Goal: Task Accomplishment & Management: Manage account settings

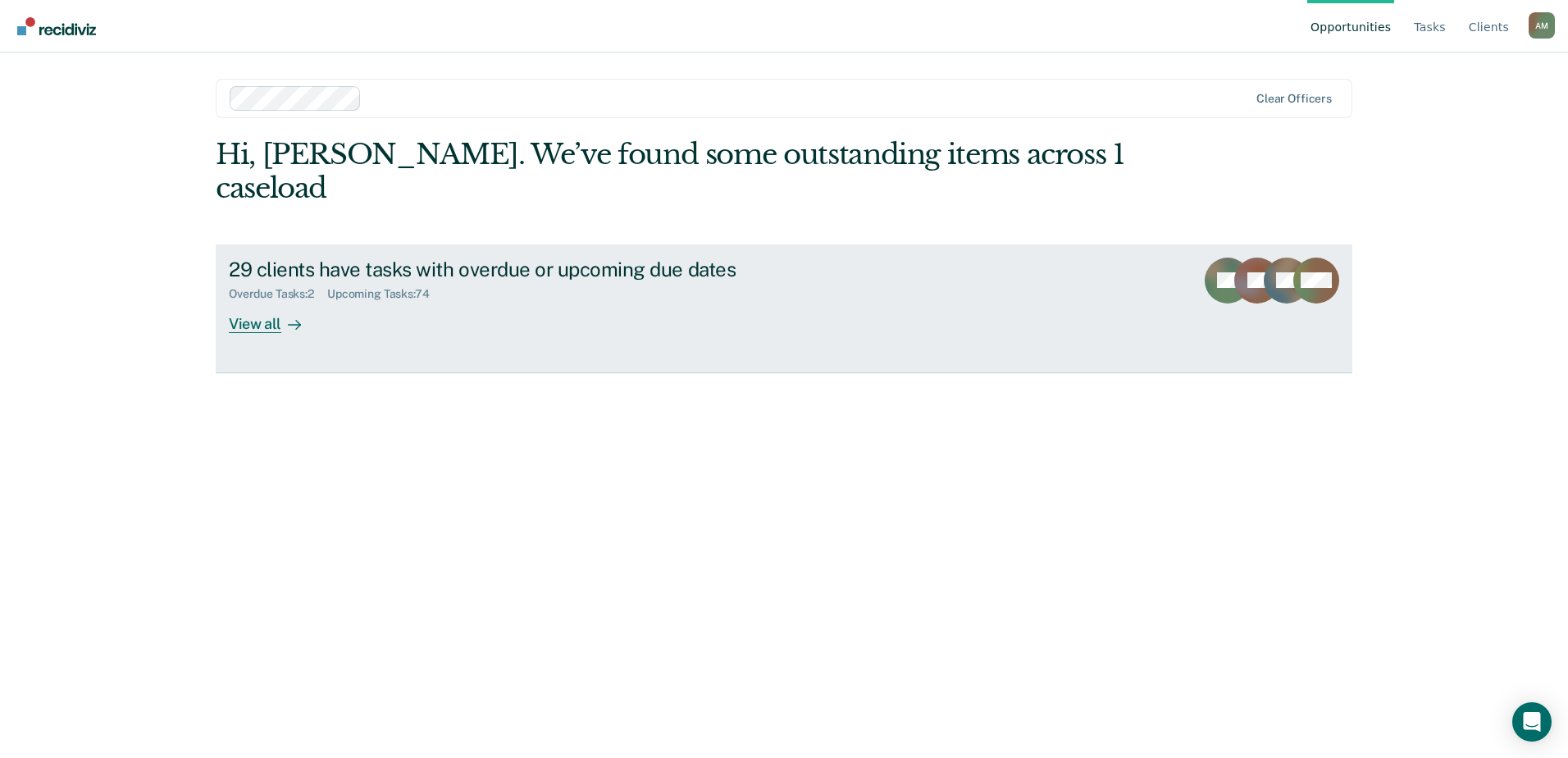
click at [288, 287] on div "Overdue Tasks : 2" at bounding box center [277, 294] width 98 height 14
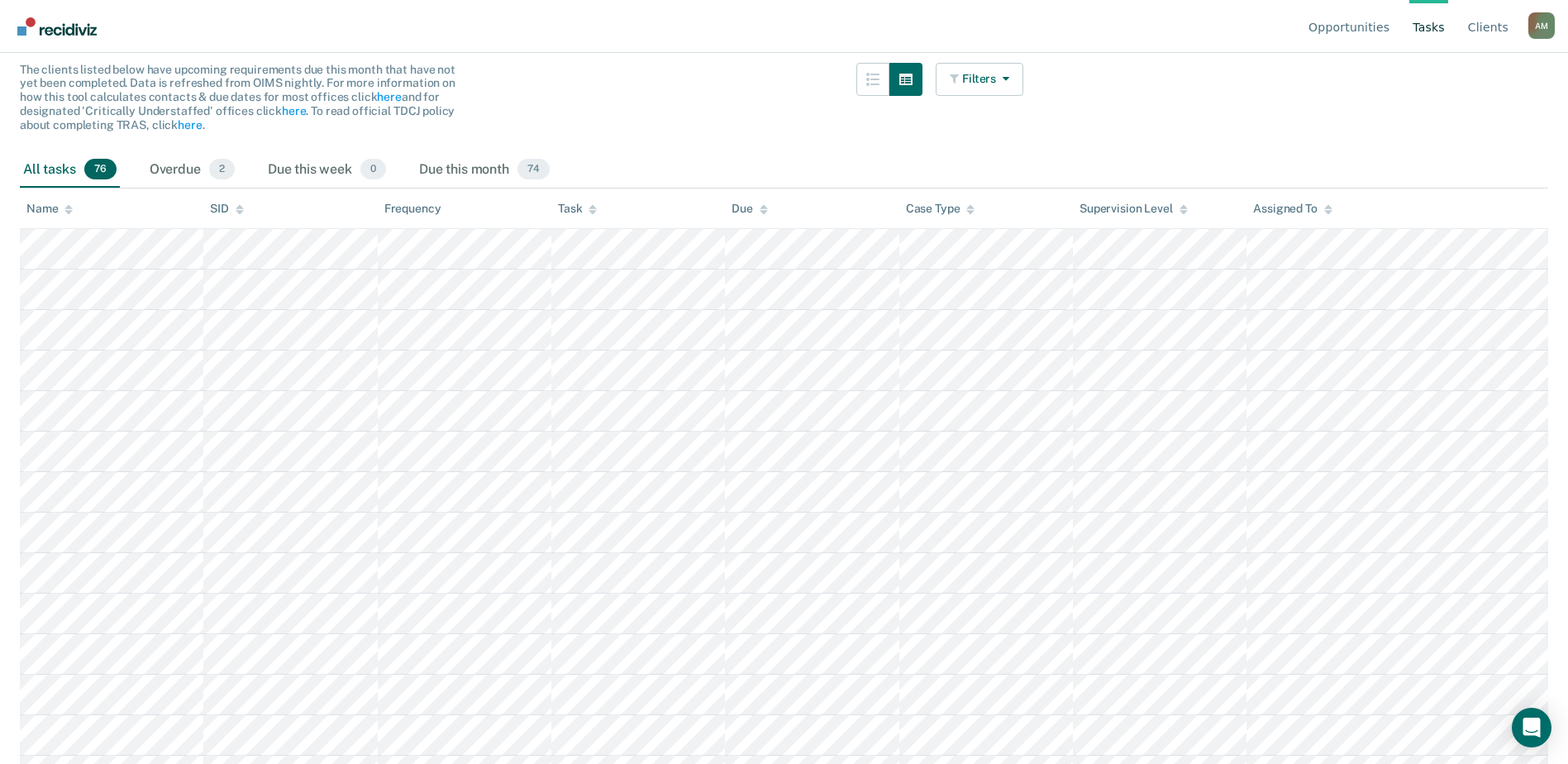
scroll to position [165, 0]
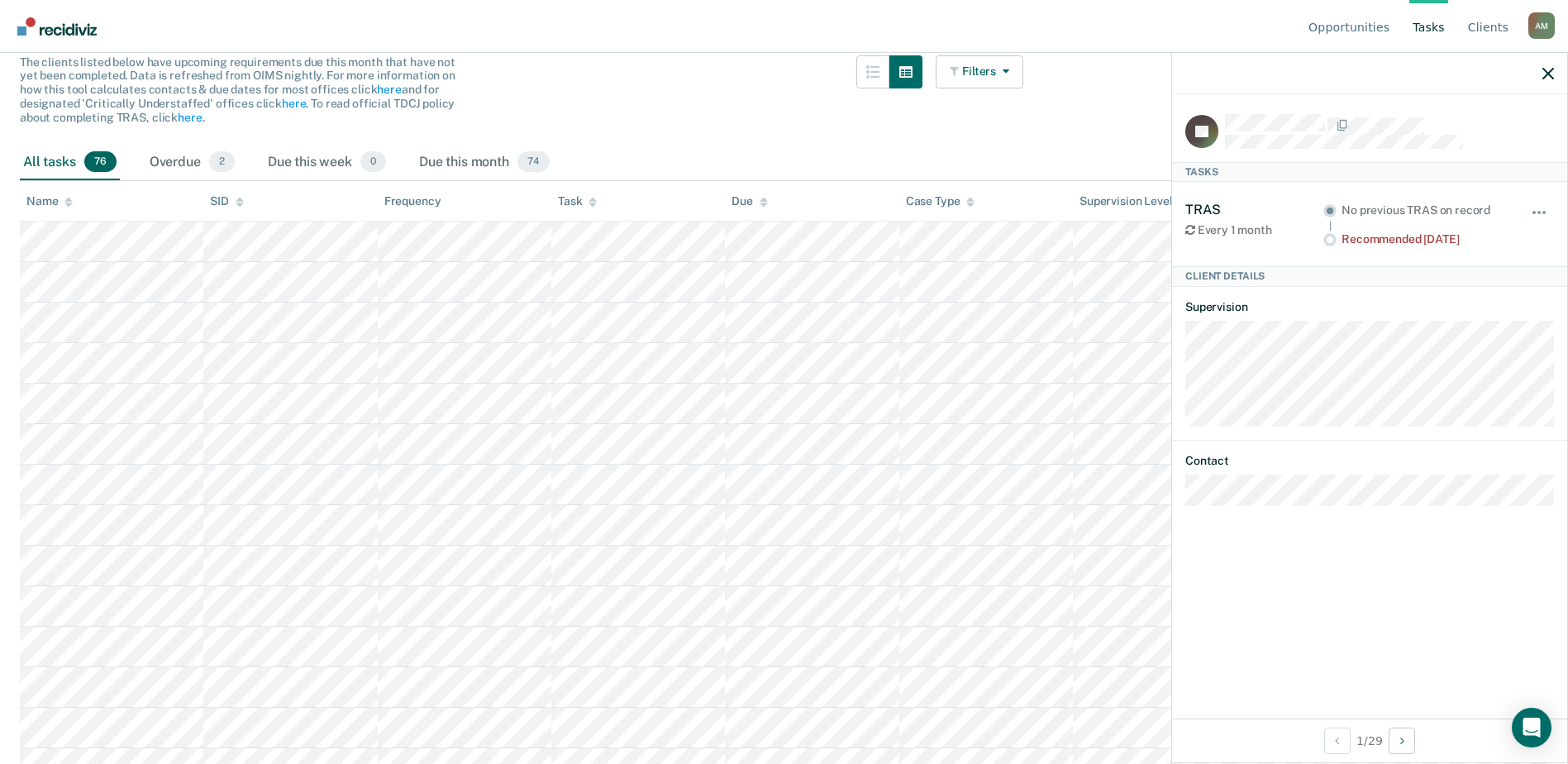
click at [1441, 243] on div "Recommended [DATE]" at bounding box center [1424, 239] width 166 height 14
click at [1528, 213] on button "button" at bounding box center [1540, 220] width 28 height 27
click at [1368, 448] on article "JG Tasks TRAS Every 1 month No previous TRAS on record Recommended [DATE] Hide …" at bounding box center [1370, 310] width 368 height 391
click at [1543, 73] on icon "button" at bounding box center [1548, 73] width 11 height 11
click at [1545, 217] on button "button" at bounding box center [1540, 220] width 28 height 27
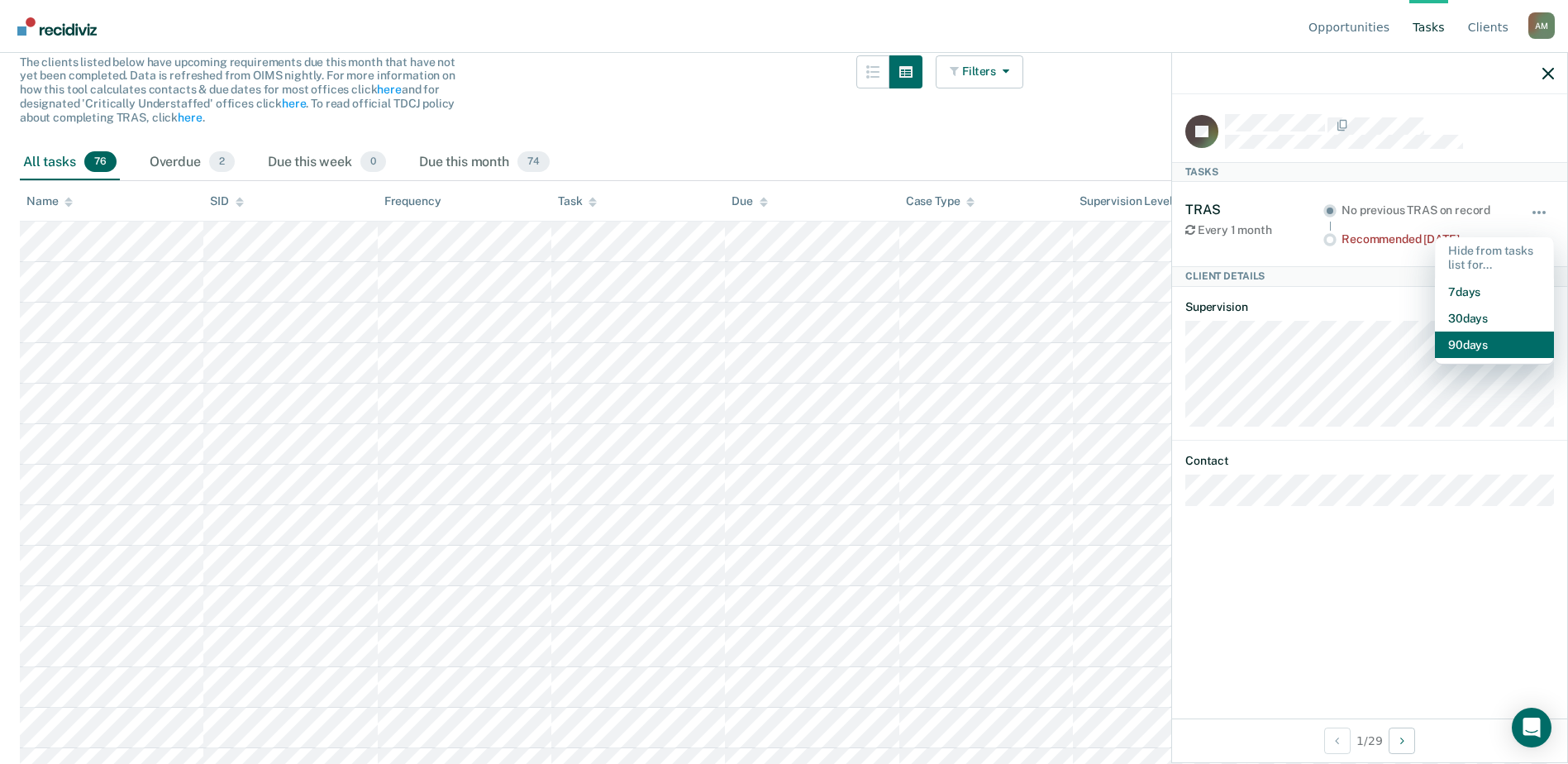
click at [1481, 339] on button "90 days" at bounding box center [1495, 344] width 119 height 27
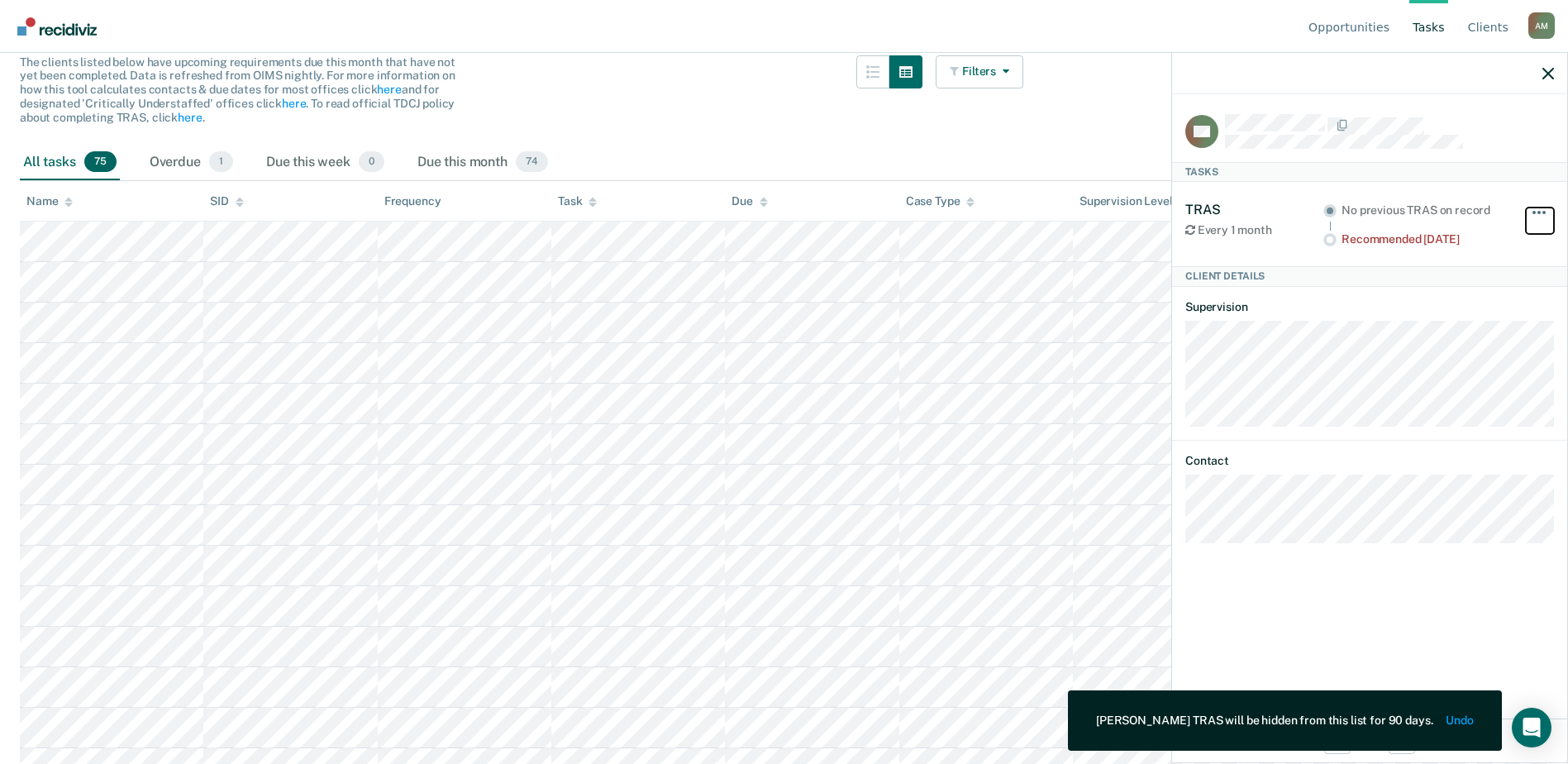
click at [1542, 213] on button "button" at bounding box center [1540, 220] width 28 height 27
click at [1500, 339] on button "90 days" at bounding box center [1495, 344] width 119 height 27
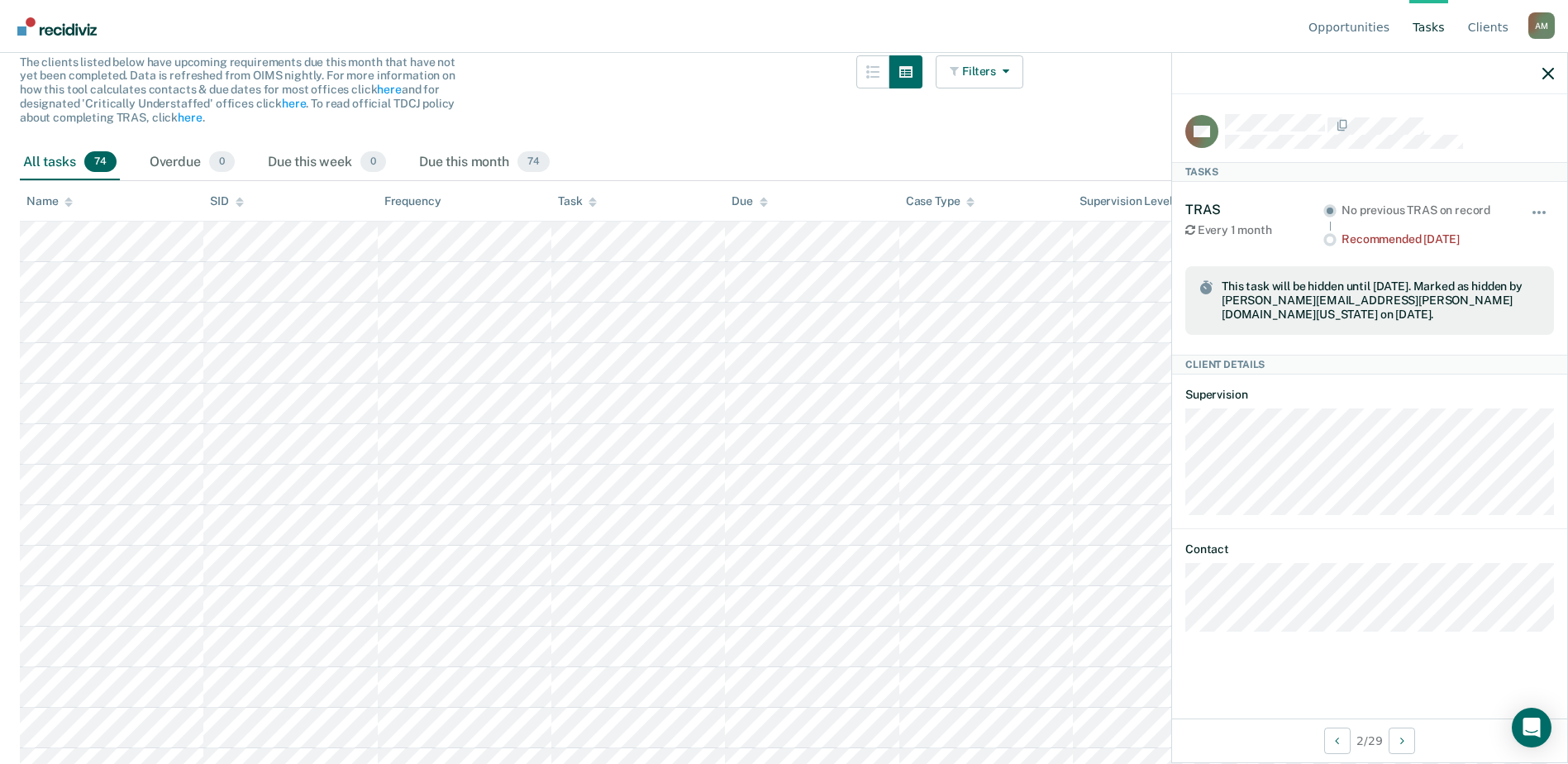
click at [599, 205] on th "Task" at bounding box center [639, 200] width 174 height 40
click at [597, 203] on icon at bounding box center [593, 202] width 9 height 10
click at [593, 203] on icon at bounding box center [593, 204] width 9 height 4
click at [596, 201] on icon at bounding box center [593, 202] width 9 height 10
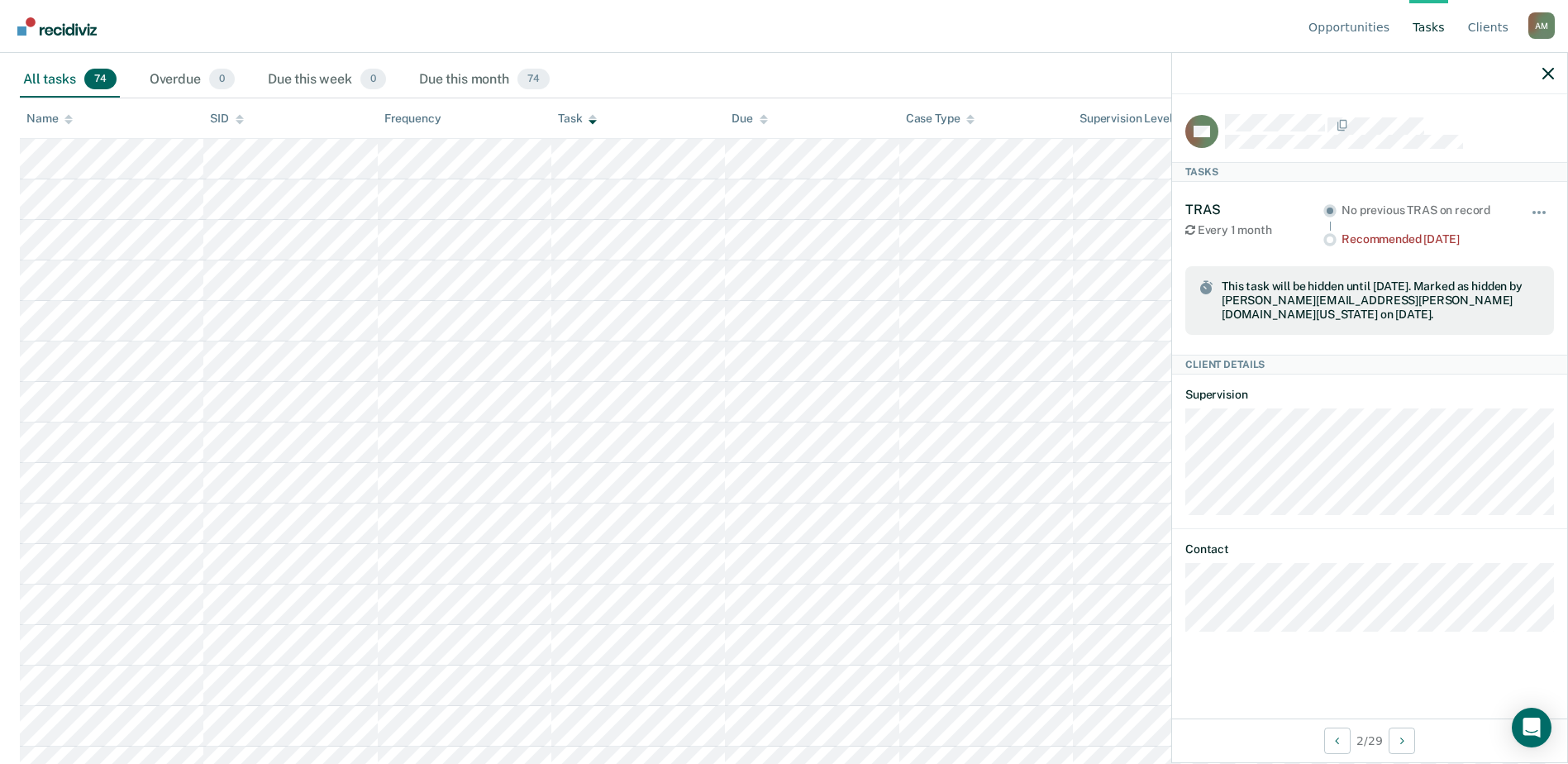
scroll to position [0, 0]
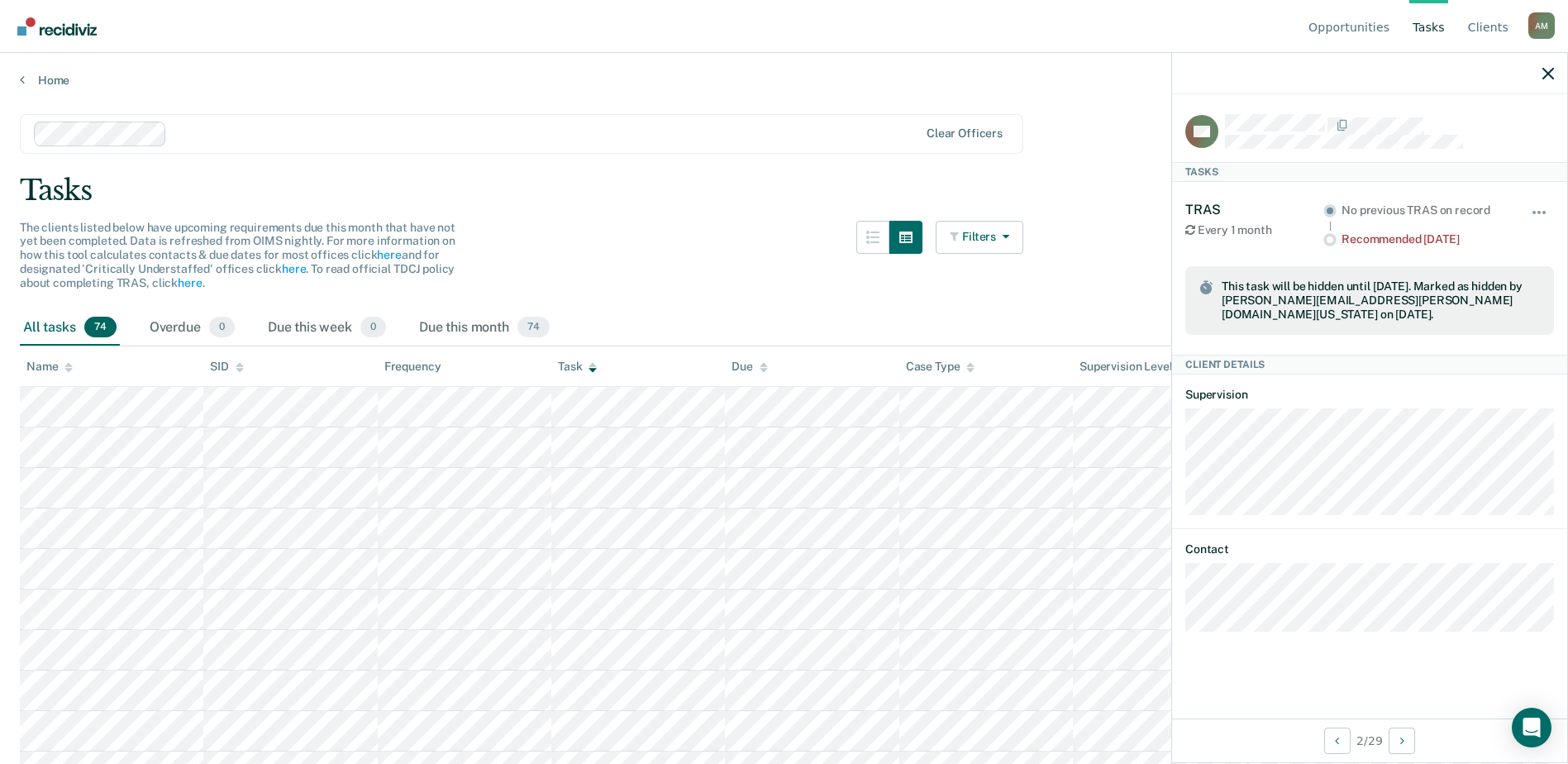
click at [61, 331] on div "All tasks 74" at bounding box center [70, 328] width 100 height 36
click at [995, 238] on button "Filters" at bounding box center [979, 237] width 88 height 33
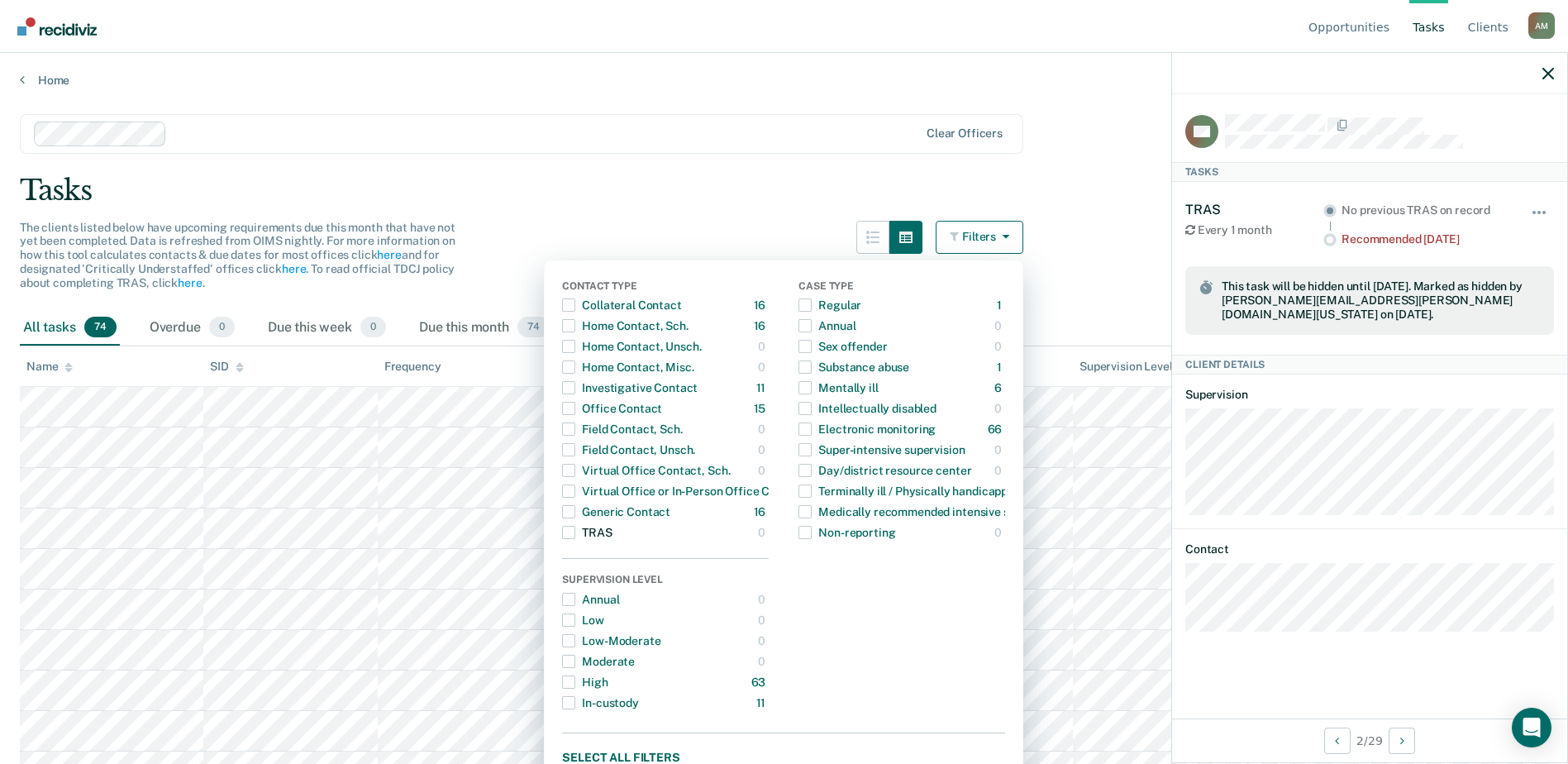
click at [575, 533] on span "Dropdown Menu" at bounding box center [568, 532] width 13 height 13
click at [589, 535] on div "TRAS" at bounding box center [587, 532] width 50 height 27
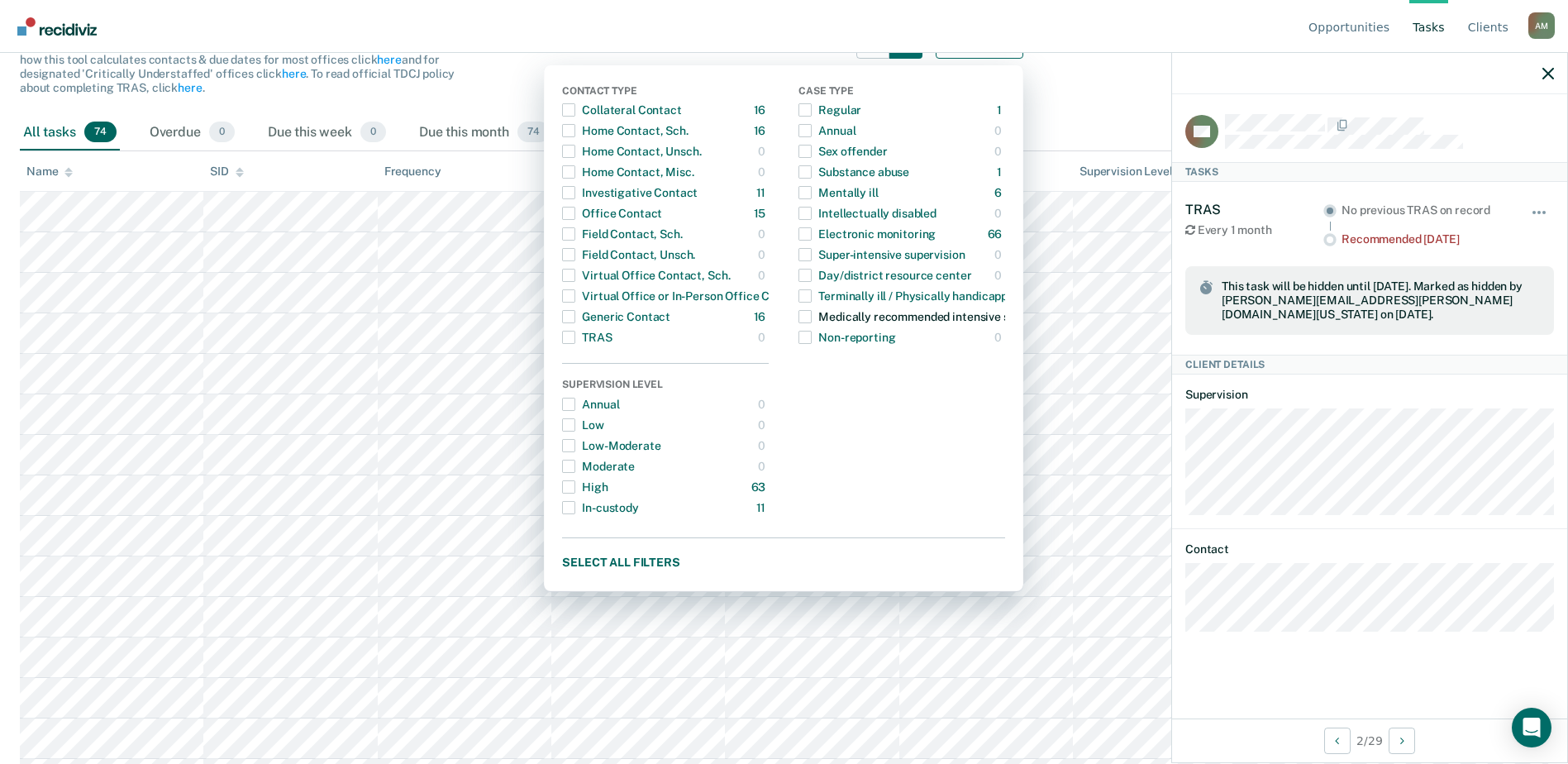
scroll to position [165, 0]
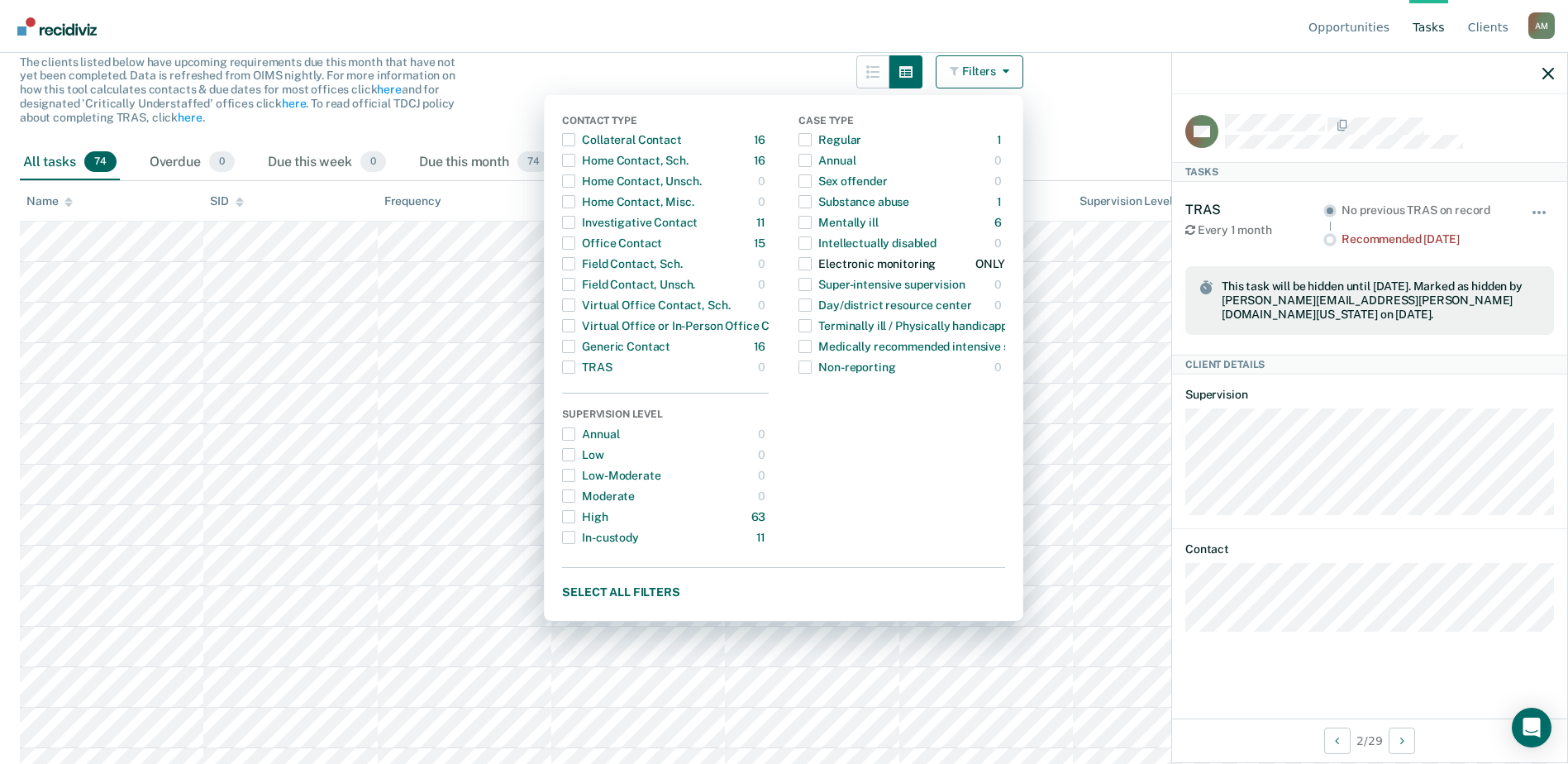
click at [883, 265] on div "Electronic monitoring" at bounding box center [867, 263] width 137 height 27
click at [812, 258] on span "Dropdown Menu" at bounding box center [805, 263] width 13 height 13
click at [534, 121] on div "The clients listed below have upcoming requirements due this month that have no…" at bounding box center [522, 100] width 1003 height 89
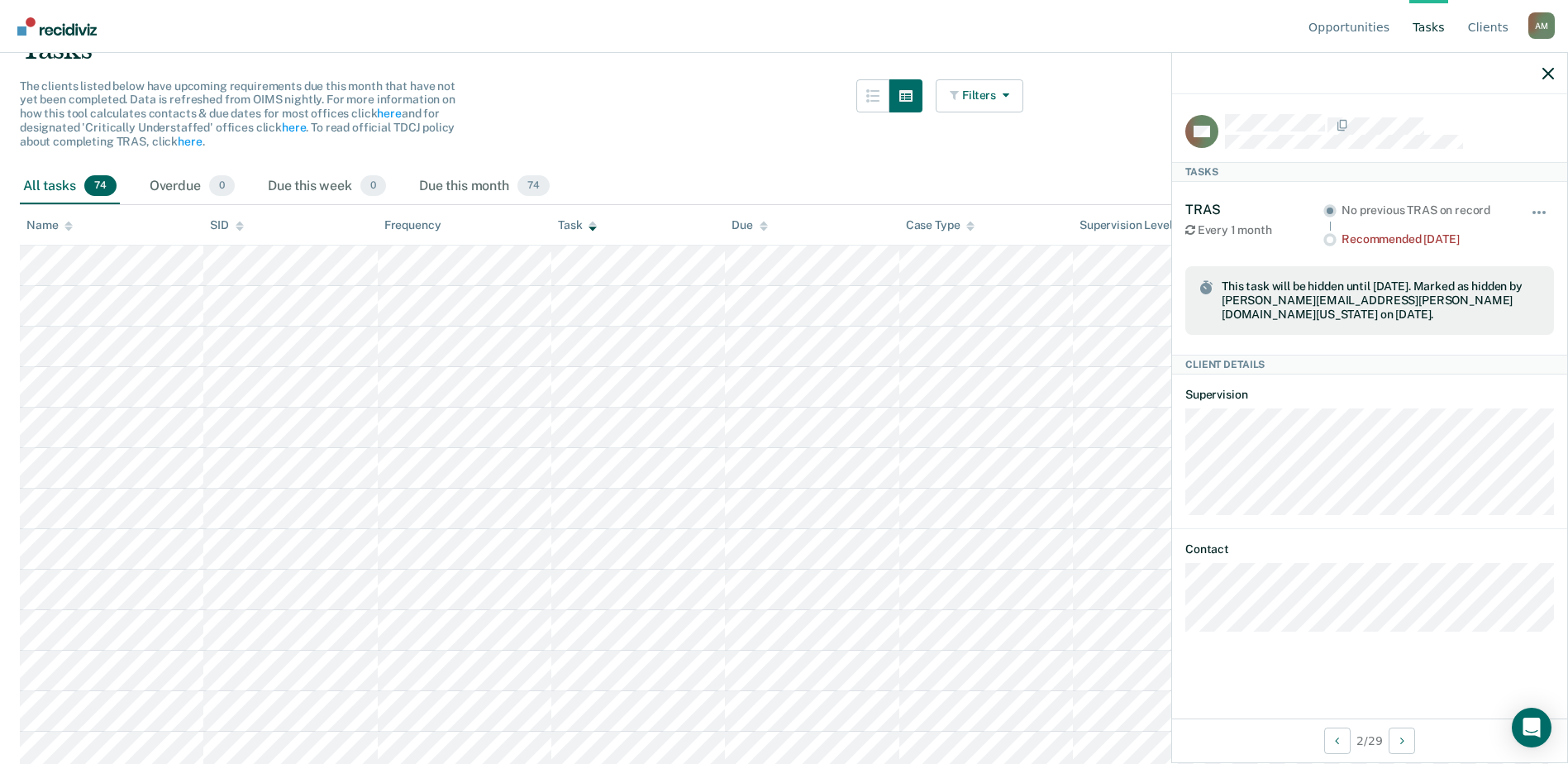
scroll to position [0, 0]
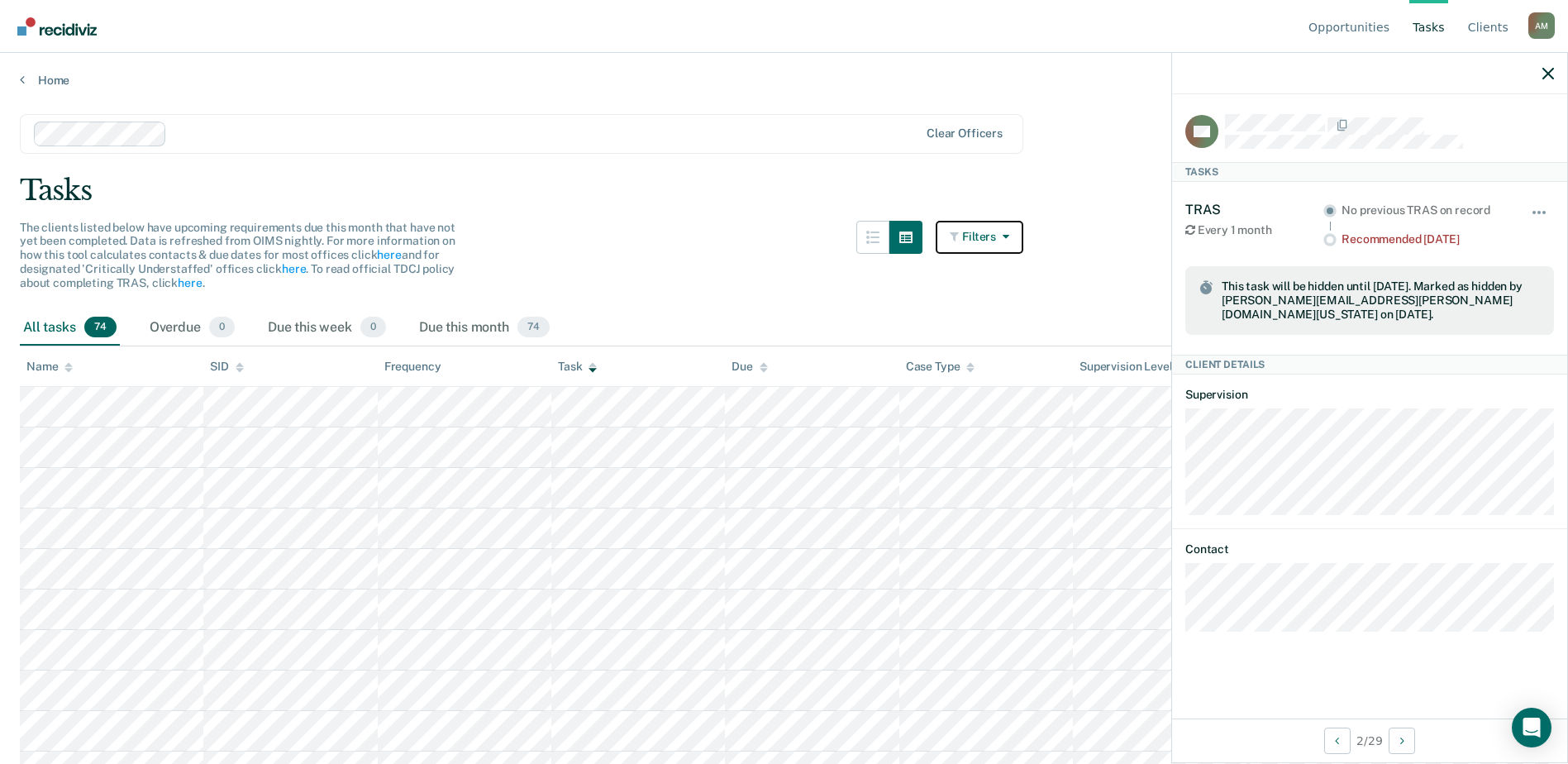
click at [1000, 237] on button "Filters" at bounding box center [979, 237] width 88 height 33
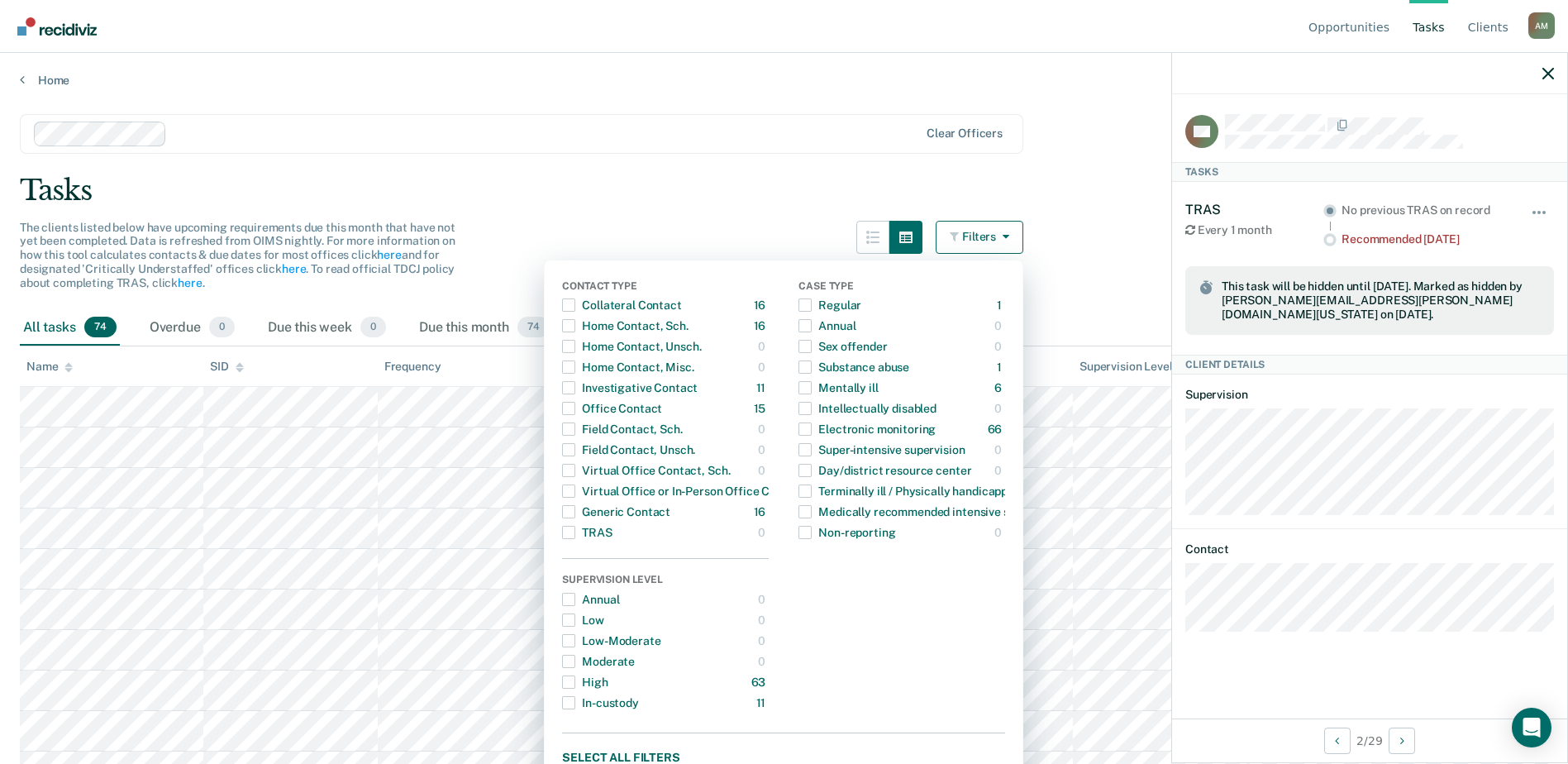
click at [698, 231] on div "The clients listed below have upcoming requirements due this month that have no…" at bounding box center [522, 265] width 1003 height 89
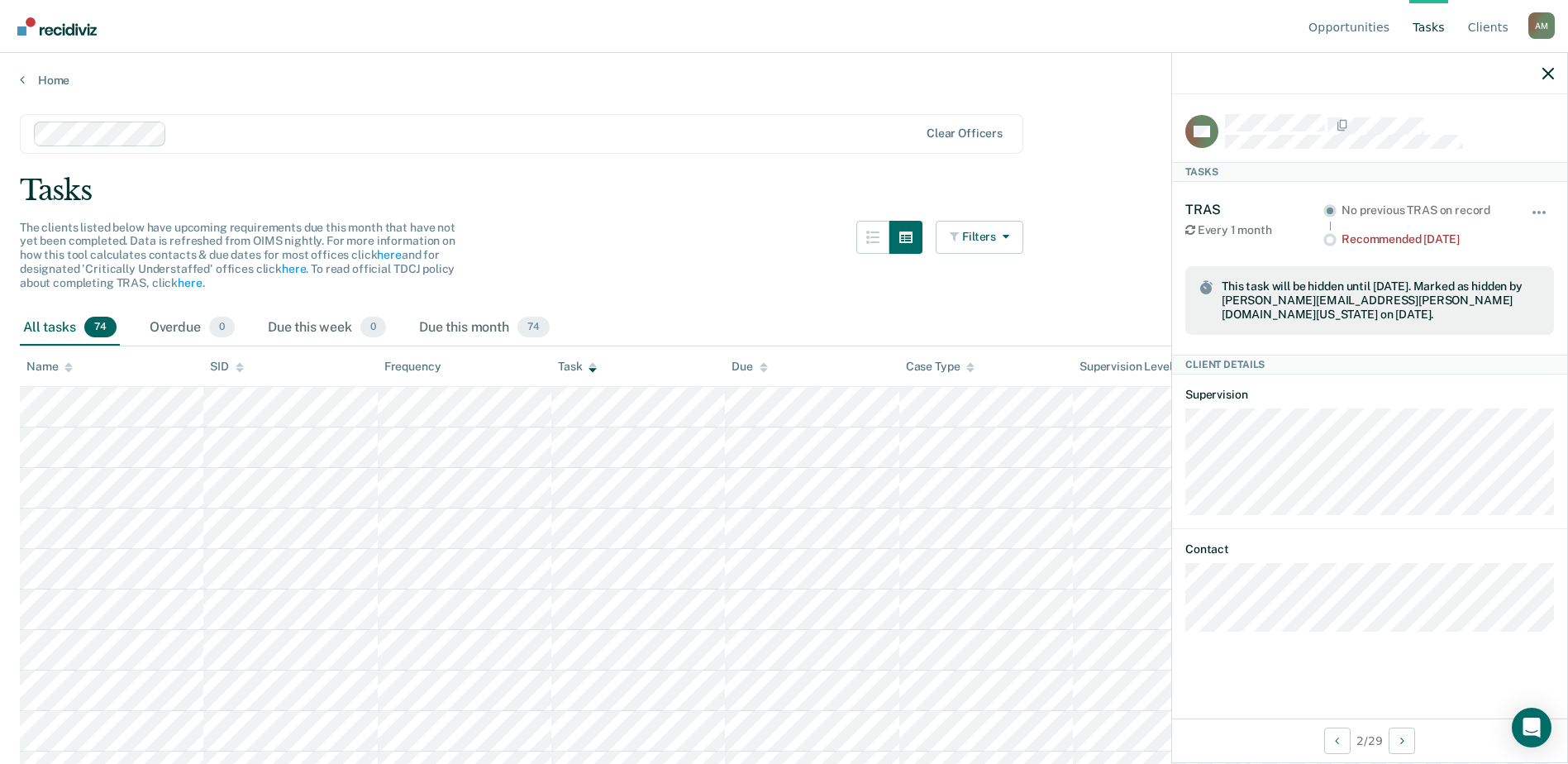
click at [1428, 36] on link "Tasks" at bounding box center [1429, 26] width 39 height 52
click at [585, 368] on div "Task" at bounding box center [577, 367] width 39 height 14
click at [991, 238] on button "Filters" at bounding box center [979, 237] width 88 height 33
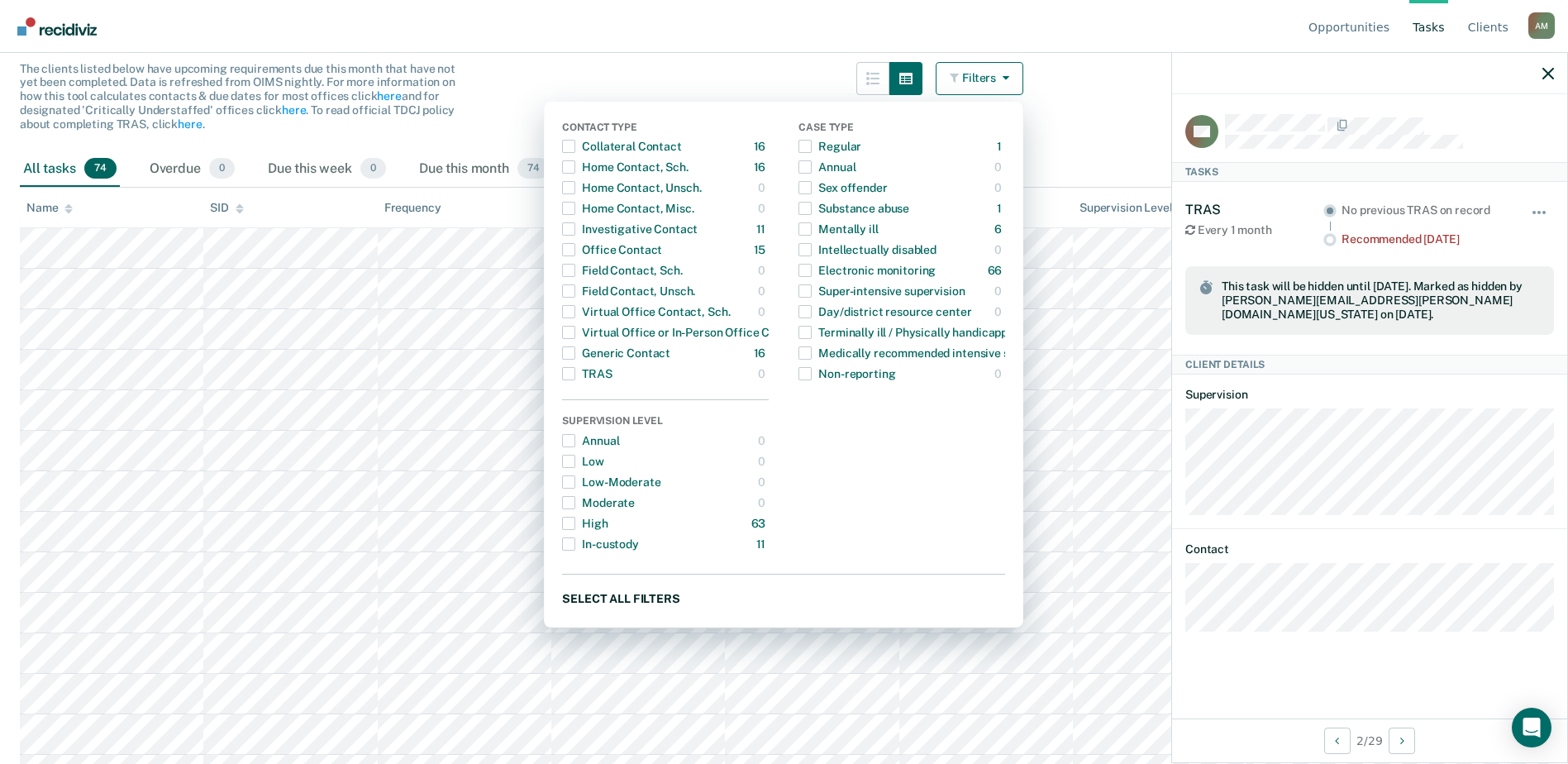
scroll to position [330, 0]
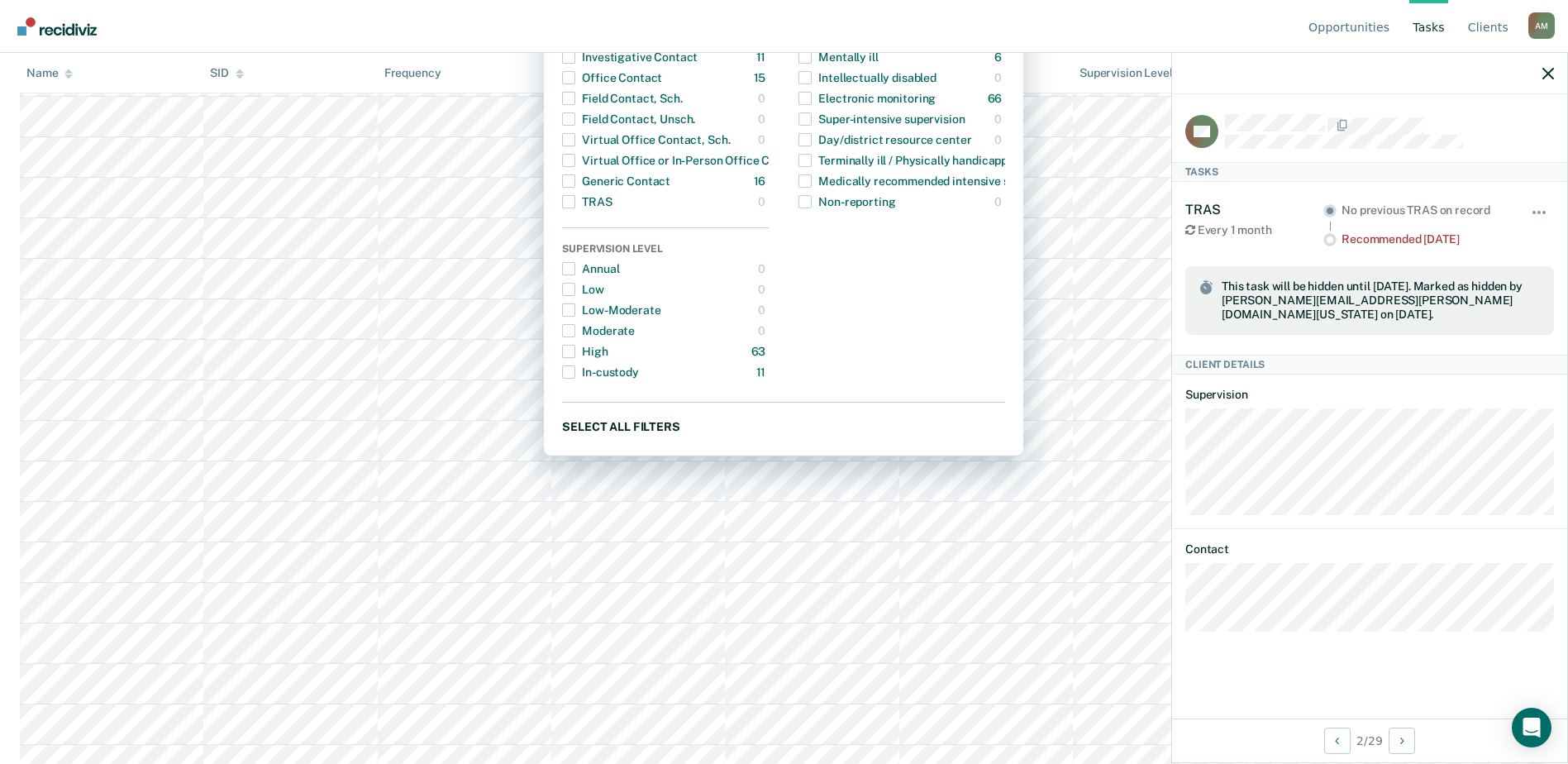
click at [694, 429] on button "Select all filters" at bounding box center [783, 426] width 443 height 21
click at [694, 429] on button "Clear all filters" at bounding box center [783, 426] width 443 height 21
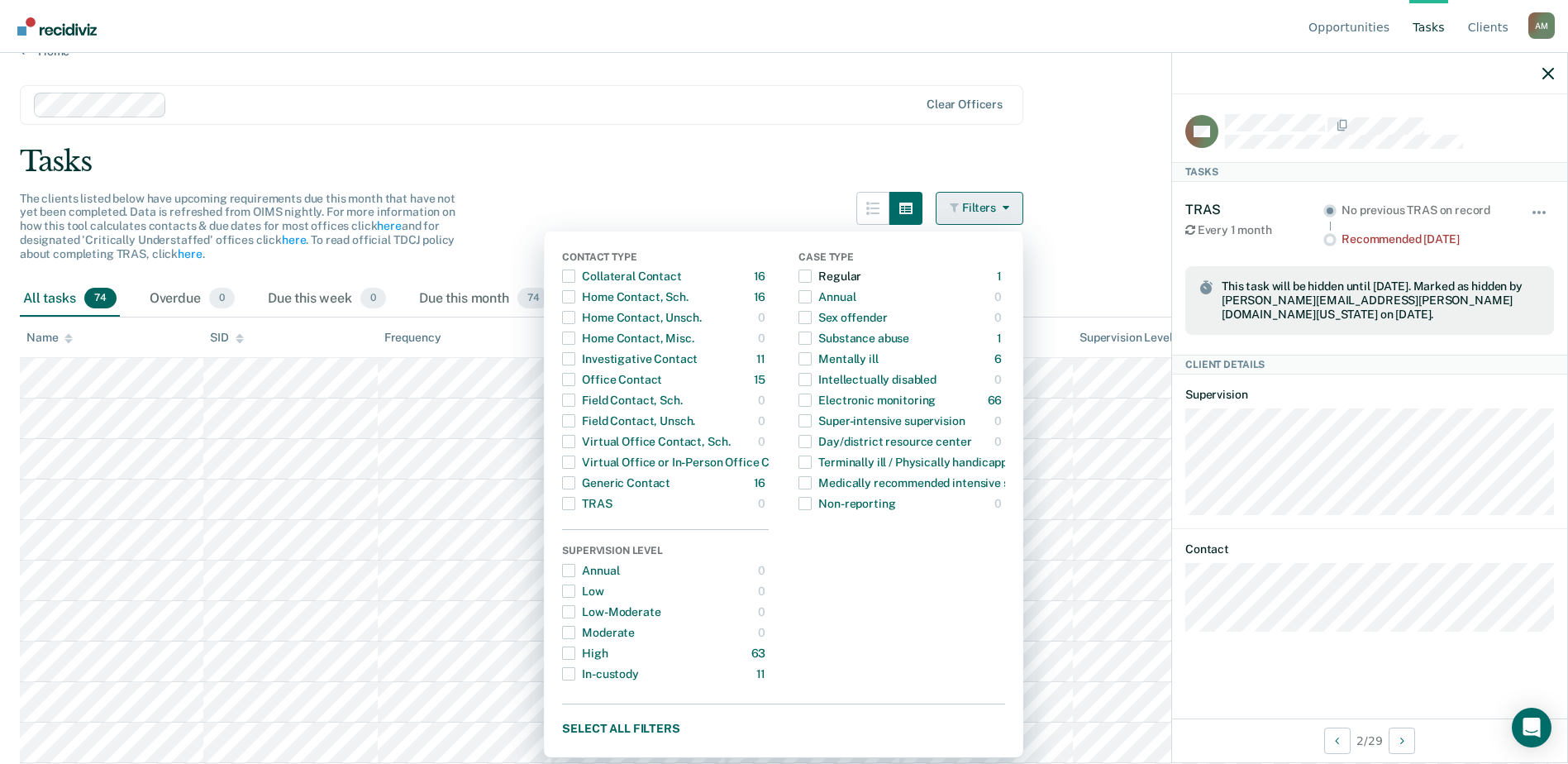
scroll to position [0, 0]
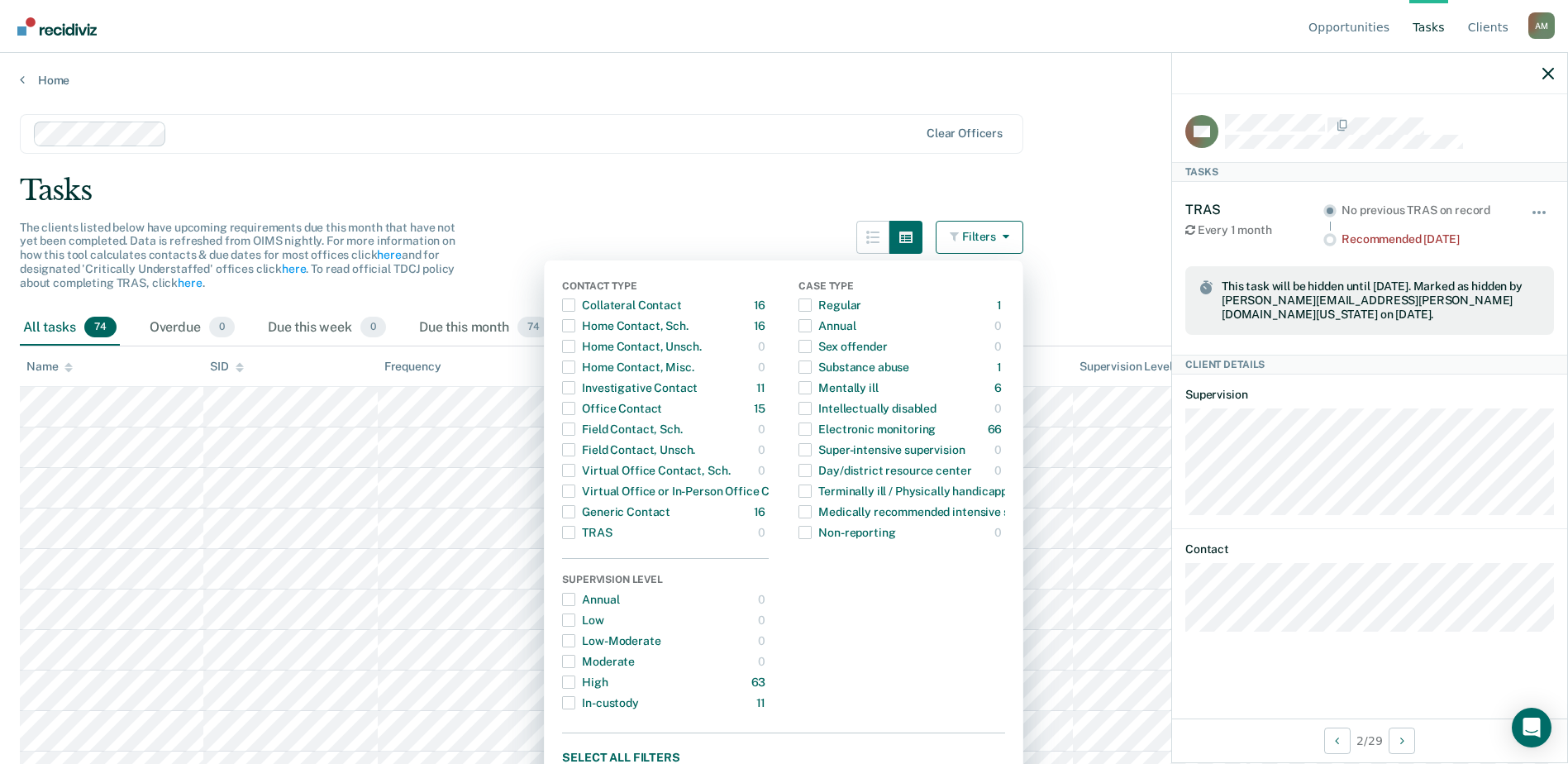
click at [712, 200] on div "Tasks" at bounding box center [784, 190] width 1528 height 34
